Goal: Complete application form

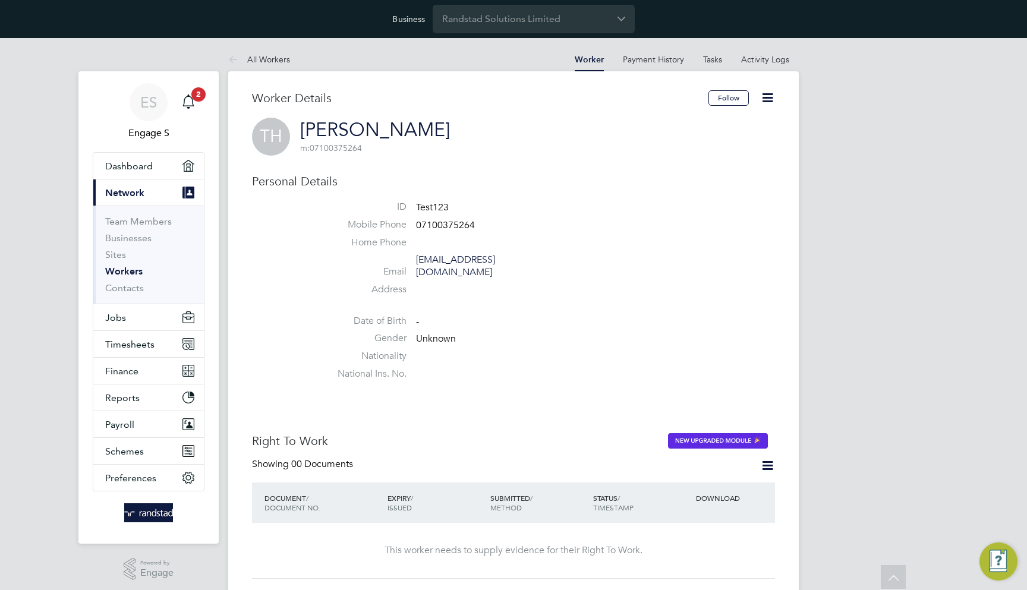
scroll to position [751, 0]
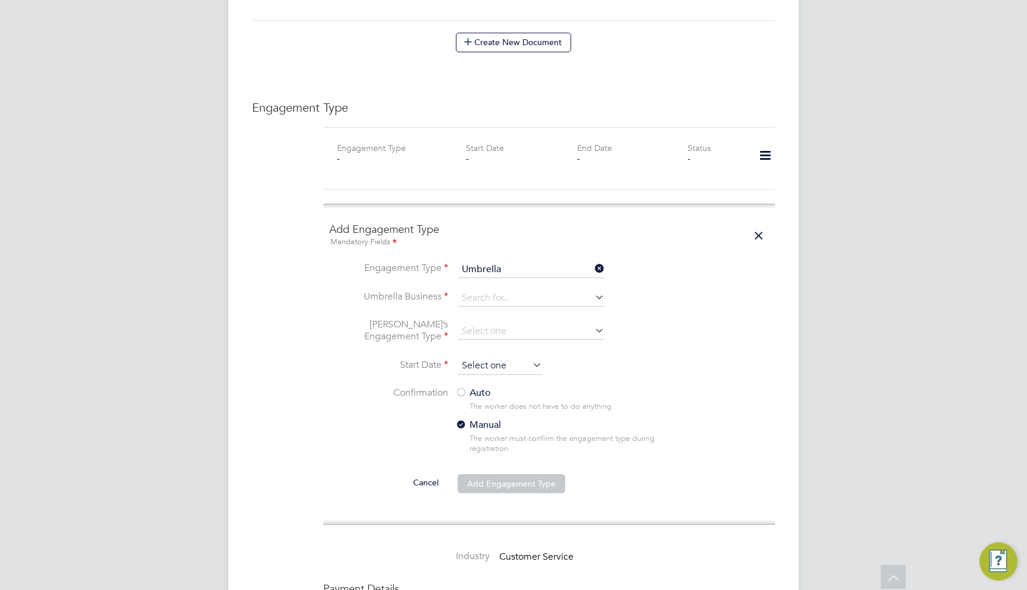
click at [477, 357] on input at bounding box center [500, 366] width 84 height 18
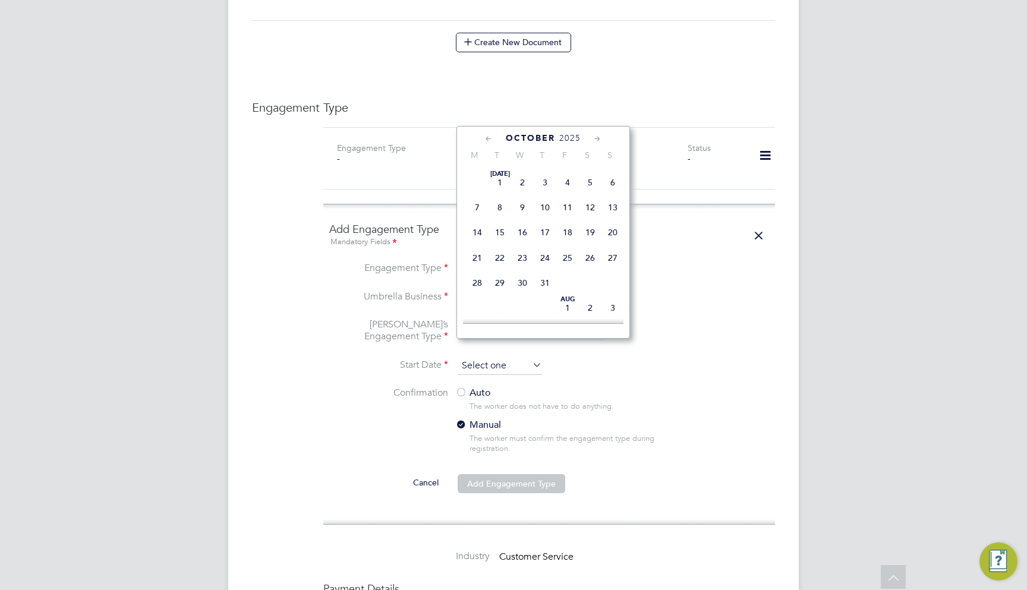
scroll to position [359, 0]
click at [538, 253] on span "16" at bounding box center [545, 250] width 23 height 23
type input "[DATE]"
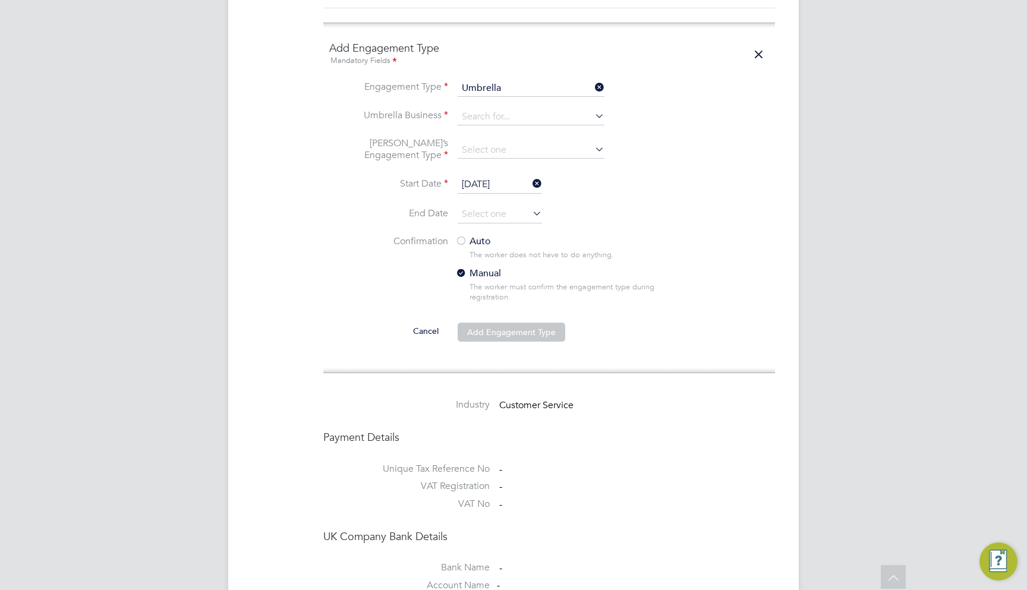
scroll to position [937, 0]
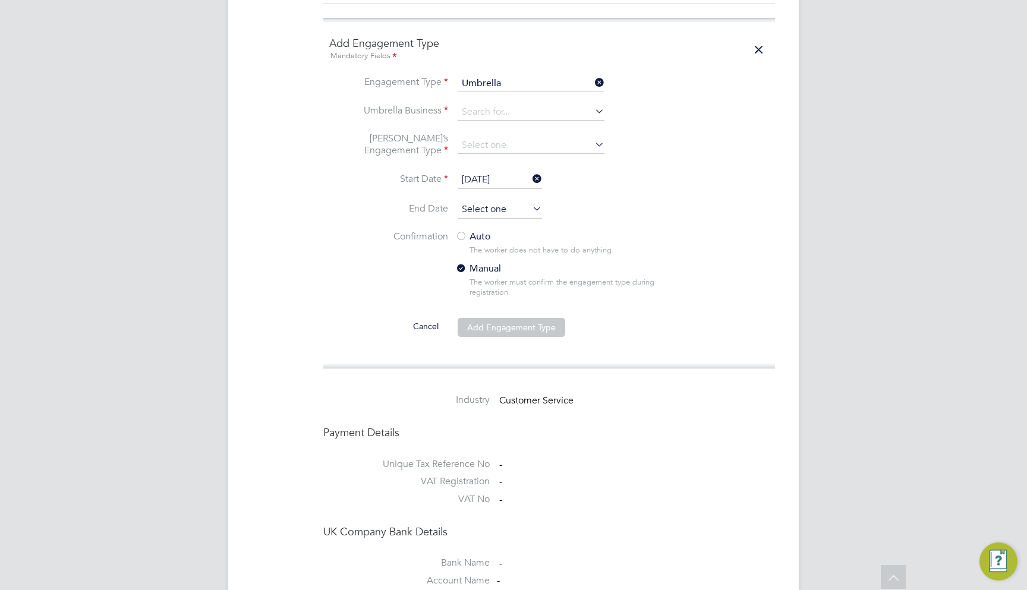
click at [471, 201] on input at bounding box center [500, 210] width 84 height 18
click at [473, 201] on input at bounding box center [500, 210] width 84 height 18
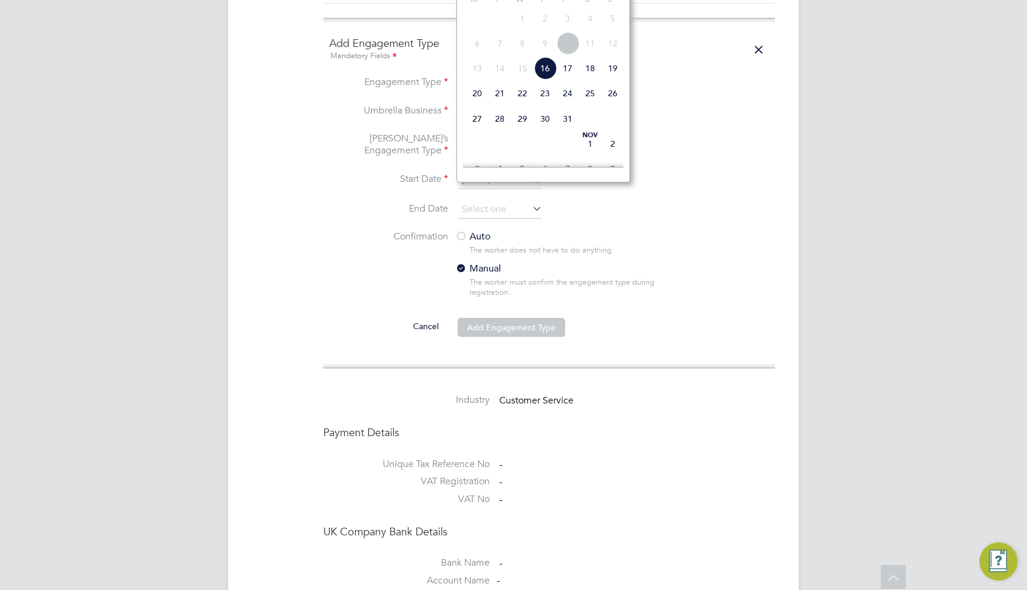
click at [367, 173] on label "Start Date" at bounding box center [388, 179] width 119 height 12
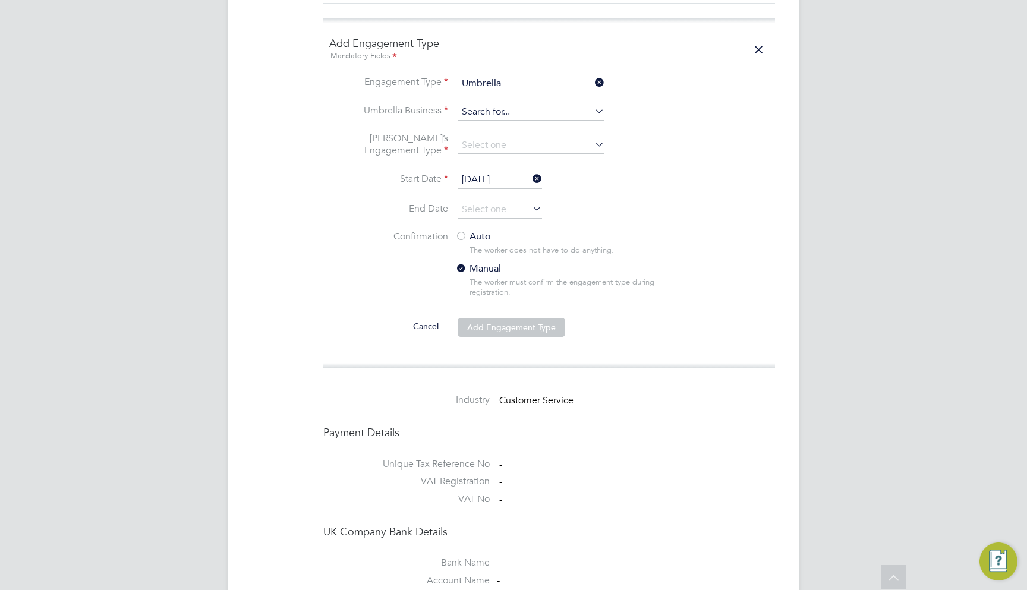
click at [483, 104] on input at bounding box center [531, 112] width 147 height 17
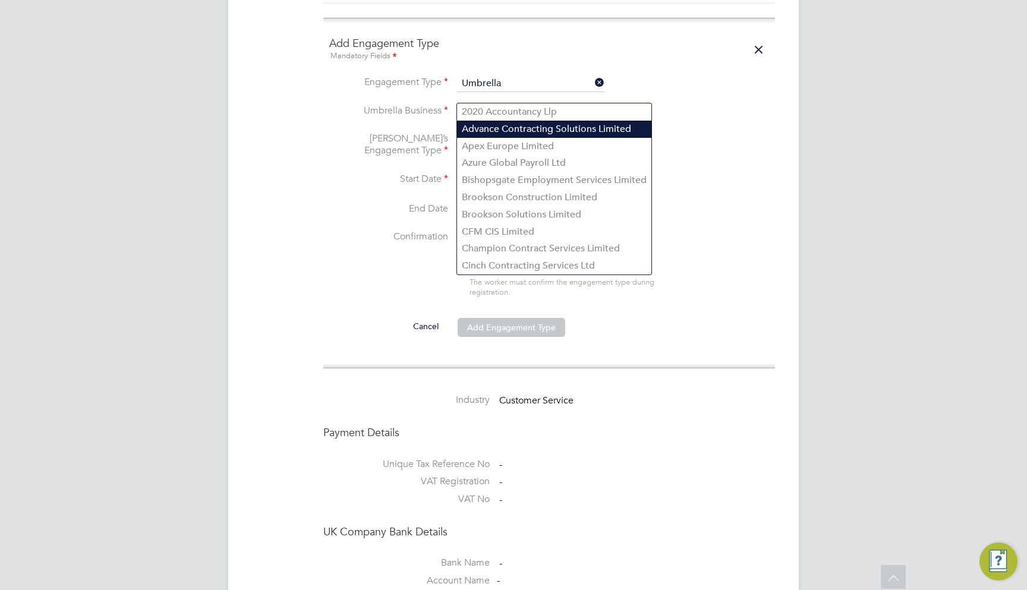
click at [495, 134] on li "Advance Contracting Solutions Limited" at bounding box center [554, 129] width 194 height 17
type input "Advance Contracting Solutions Limited"
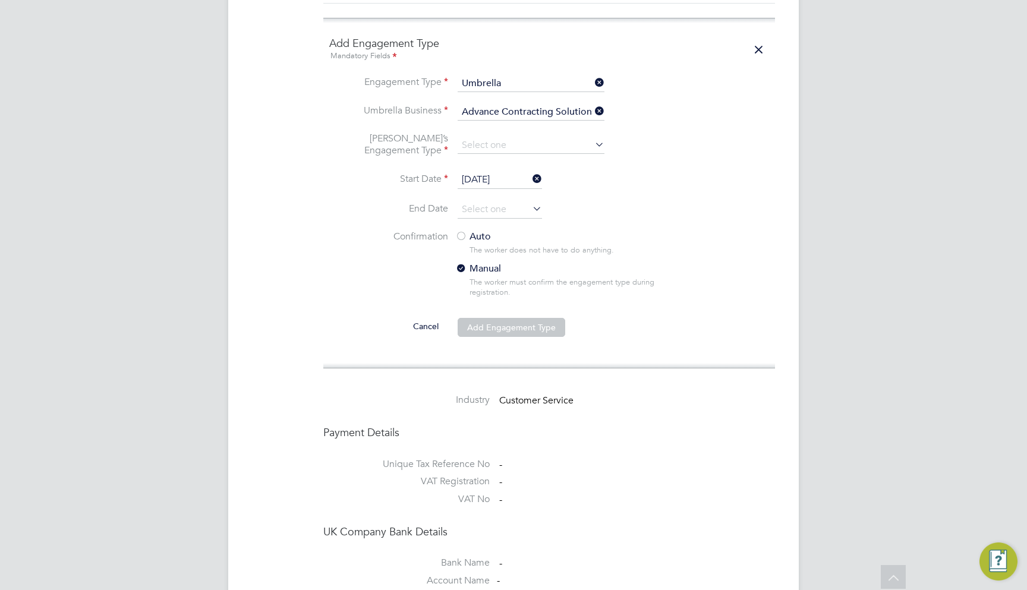
click at [479, 144] on li "[PERSON_NAME]’s Engagement Type" at bounding box center [549, 152] width 440 height 39
click at [482, 106] on li "Umbrella Business Advance Contracting Solutions Limited" at bounding box center [549, 118] width 440 height 29
click at [482, 137] on input at bounding box center [531, 145] width 147 height 17
click at [501, 159] on li "CIS Self-employed" at bounding box center [531, 162] width 148 height 17
type input "CIS Self-employed"
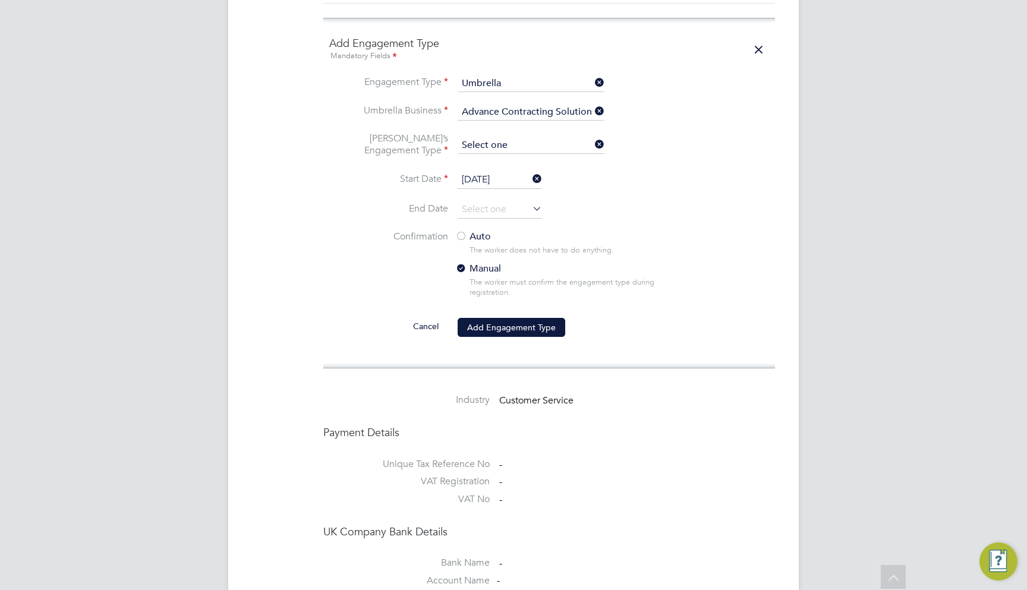
click at [520, 137] on input at bounding box center [531, 145] width 147 height 17
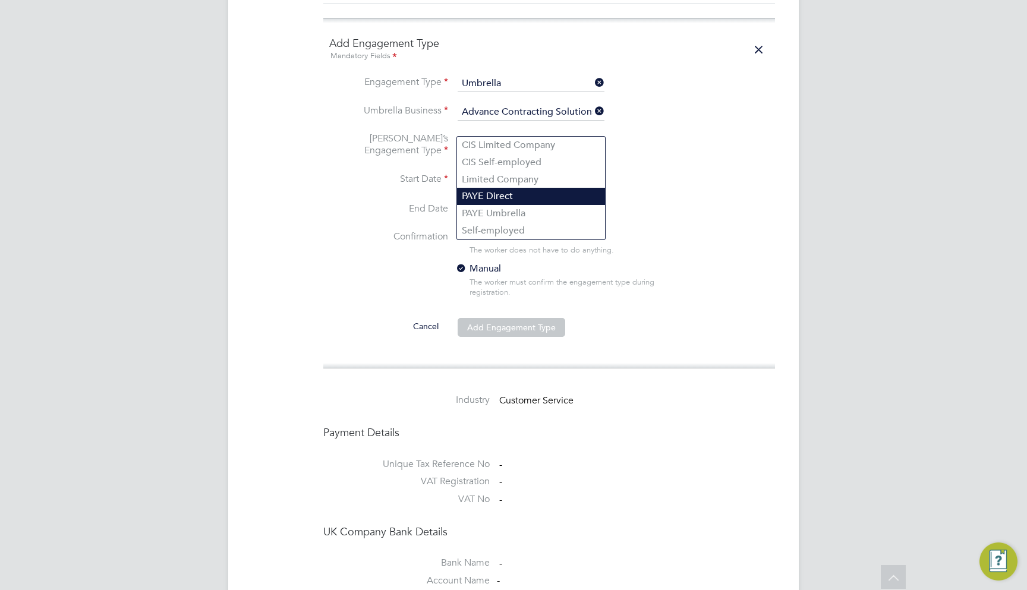
click at [522, 200] on li "PAYE Direct" at bounding box center [531, 196] width 148 height 17
type input "PAYE Direct"
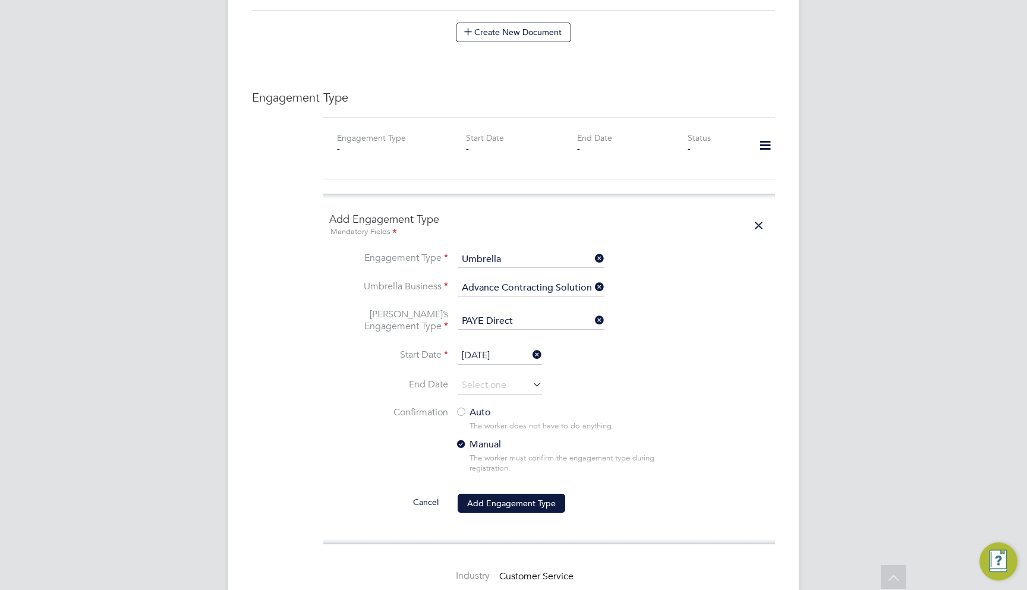
scroll to position [748, 0]
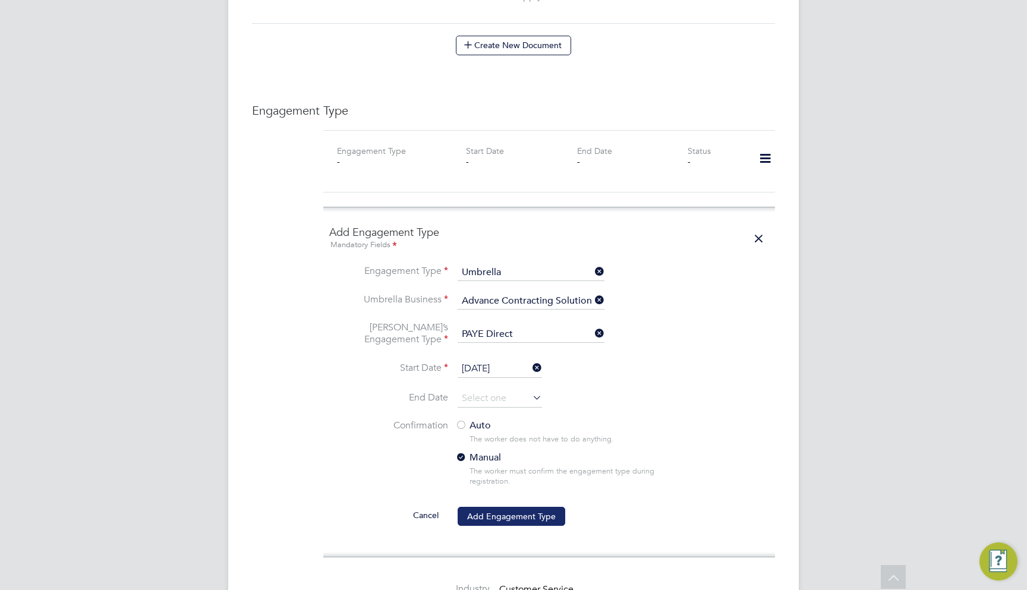
click at [520, 507] on button "Add Engagement Type" at bounding box center [512, 516] width 108 height 19
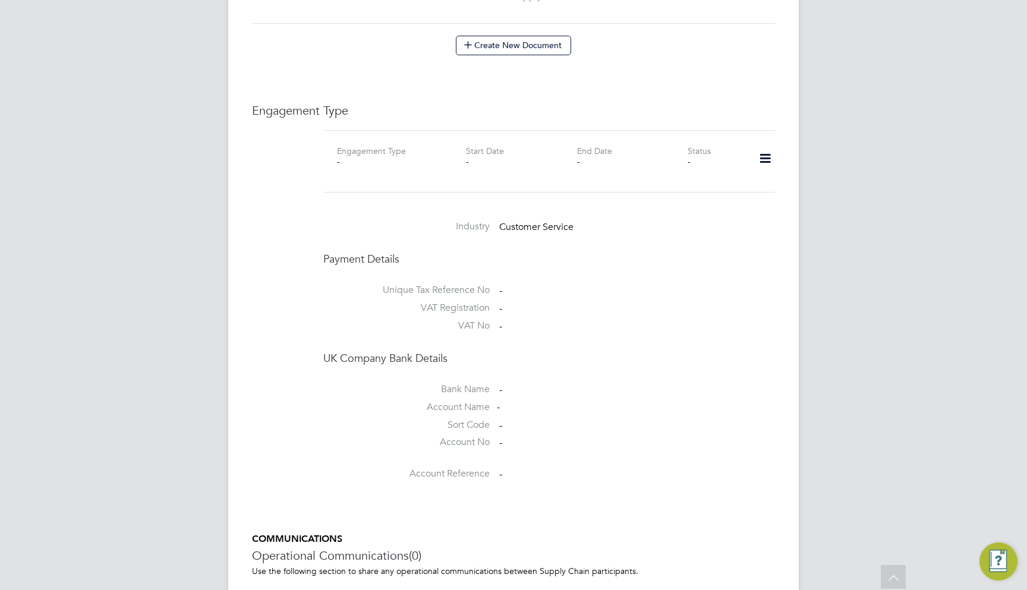
click at [666, 271] on ul "Unique Tax Reference No - VAT Registration - VAT No -" at bounding box center [549, 305] width 452 height 68
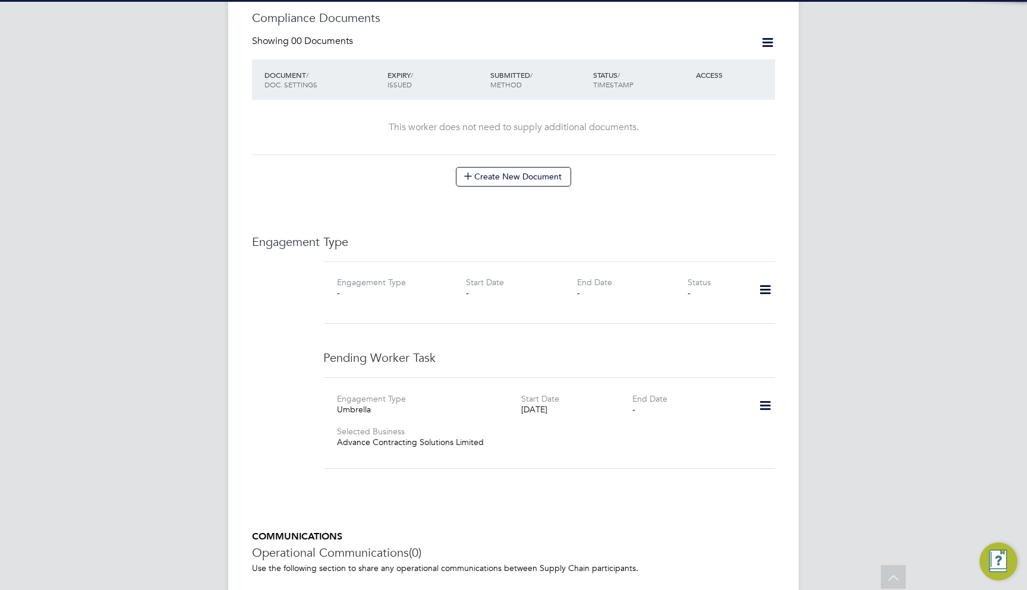
scroll to position [714, 0]
